Goal: Transaction & Acquisition: Purchase product/service

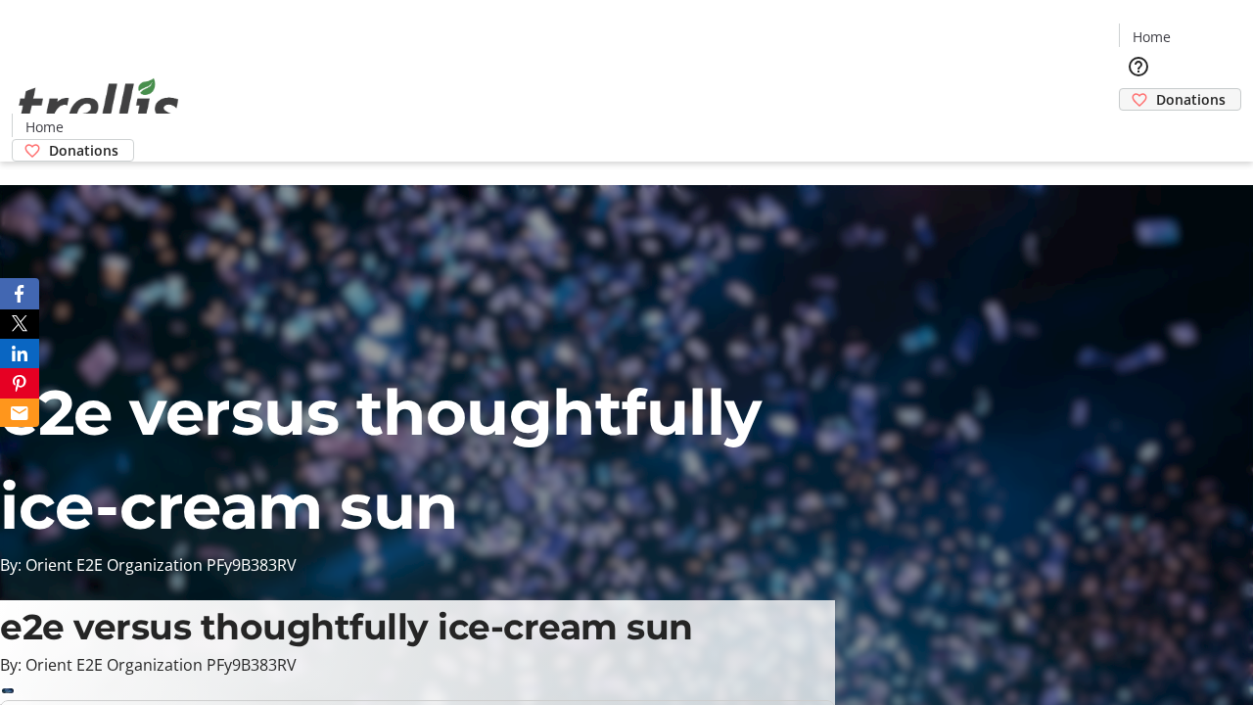
click at [1156, 89] on span "Donations" at bounding box center [1191, 99] width 70 height 21
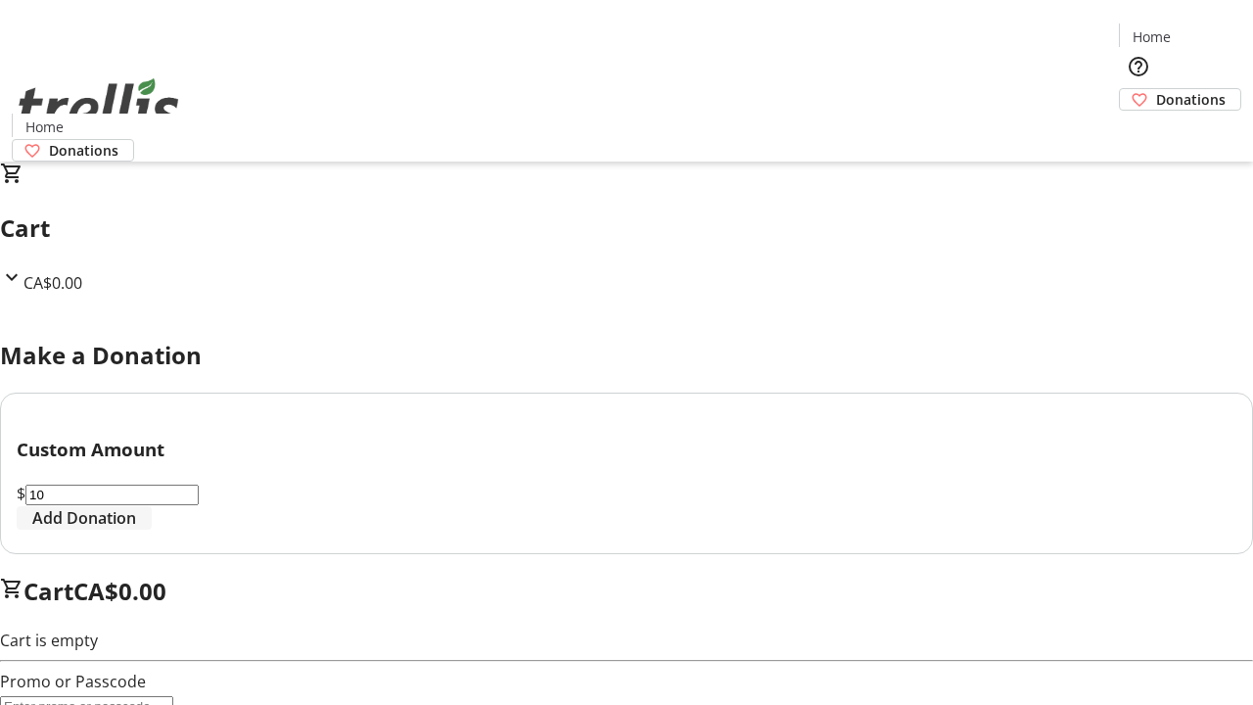
click at [136, 530] on span "Add Donation" at bounding box center [84, 517] width 104 height 23
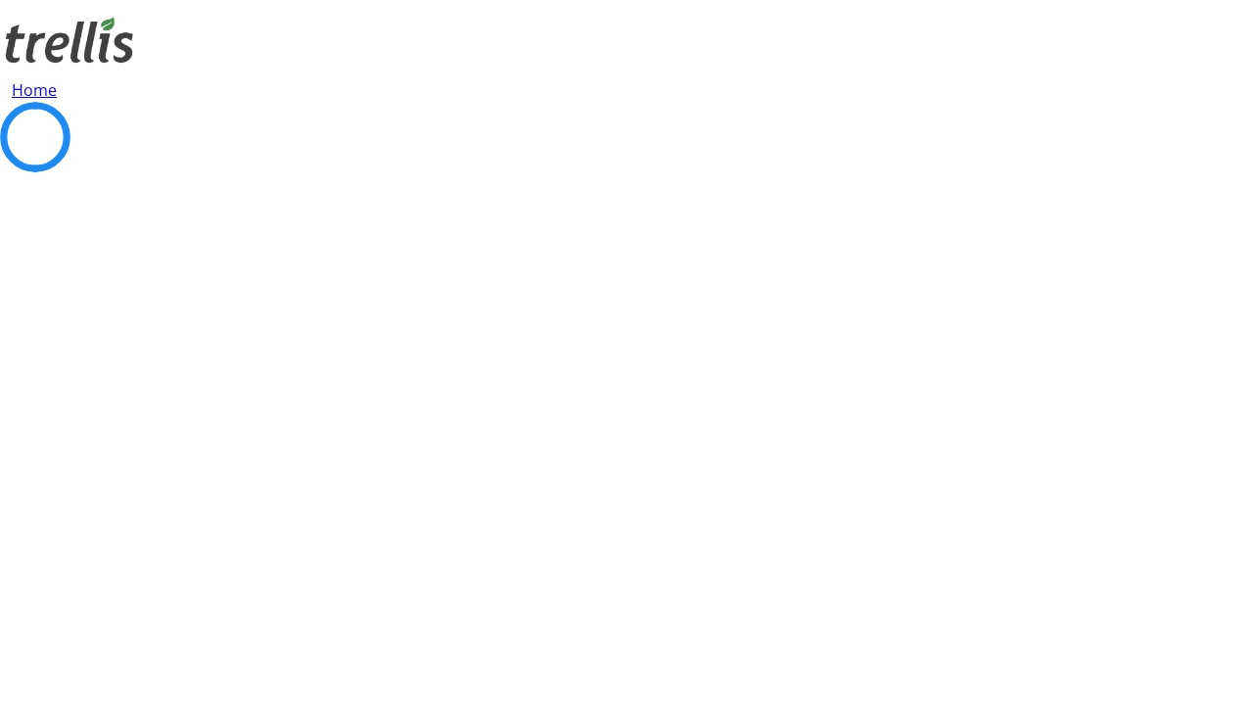
select select "CA"
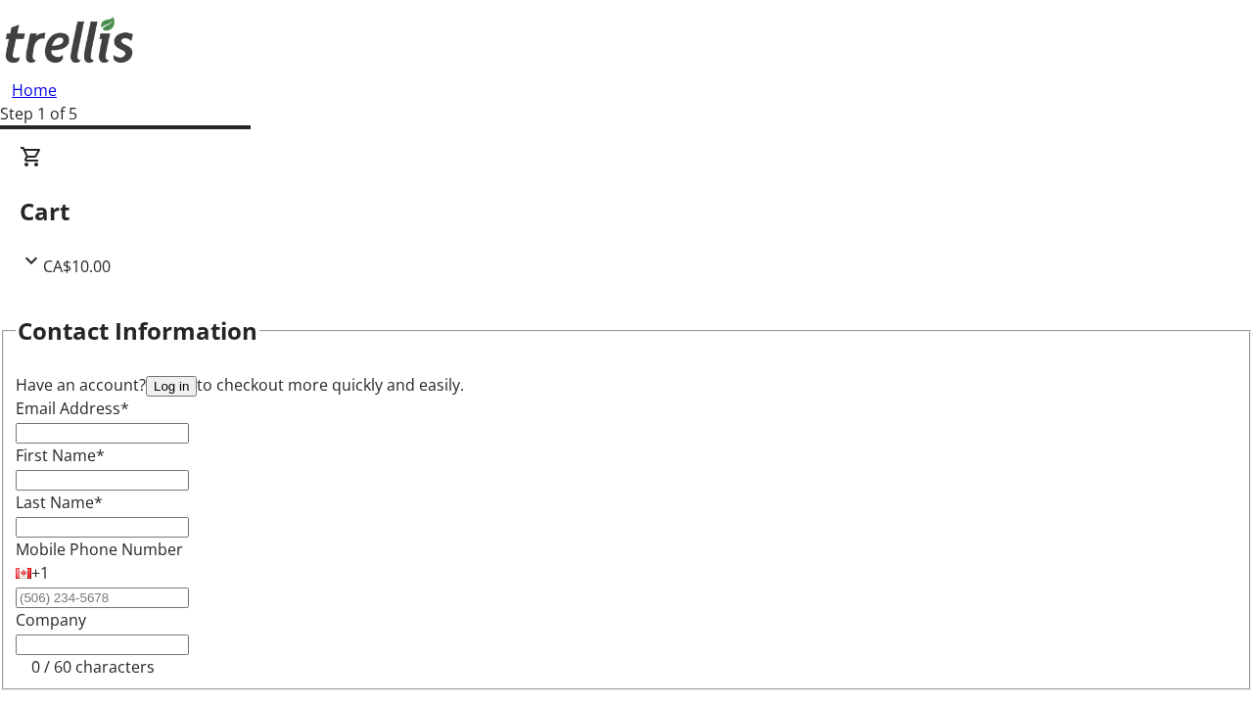
click at [197, 376] on button "Log in" at bounding box center [171, 386] width 51 height 21
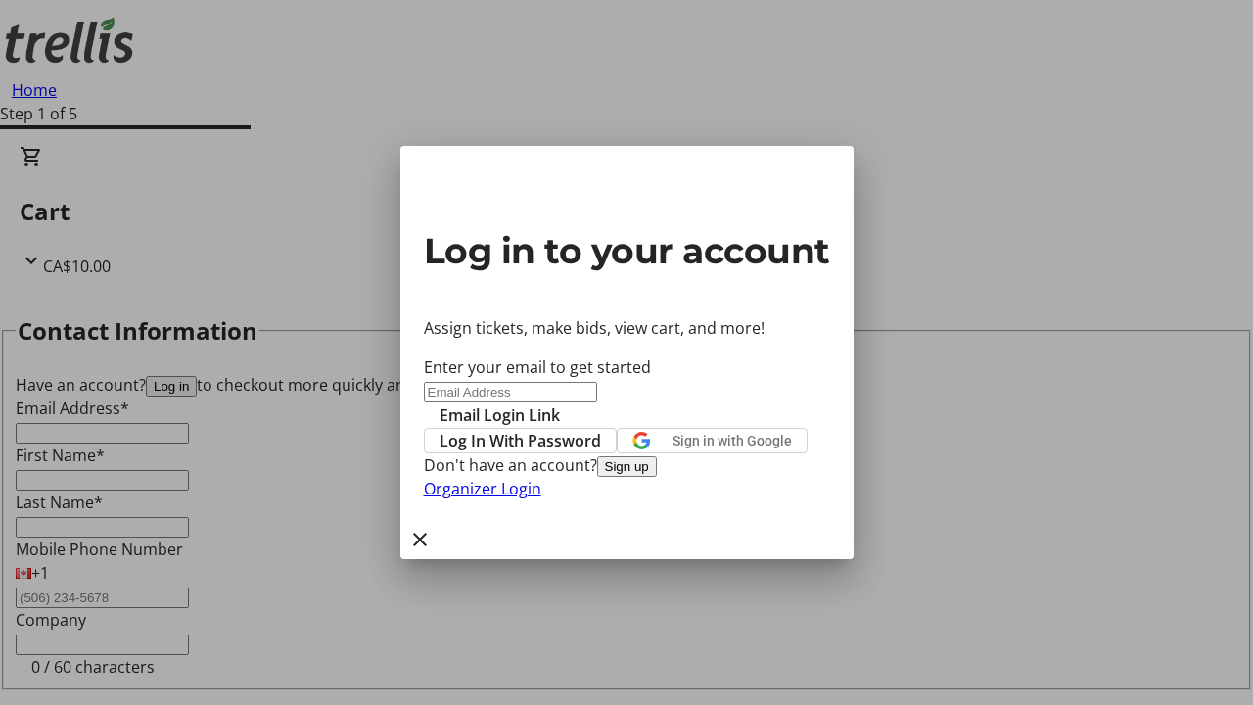
type input "[PERSON_NAME][EMAIL_ADDRESS][DOMAIN_NAME]"
click at [560, 403] on span "Email Login Link" at bounding box center [500, 414] width 120 height 23
